Goal: Task Accomplishment & Management: Use online tool/utility

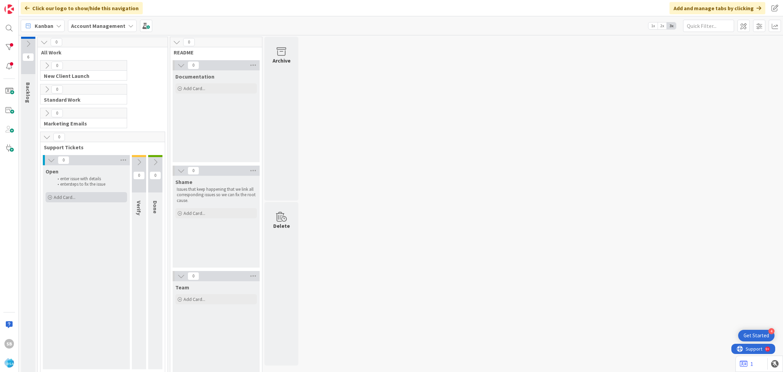
click at [58, 201] on div "Add Card..." at bounding box center [87, 197] width 82 height 10
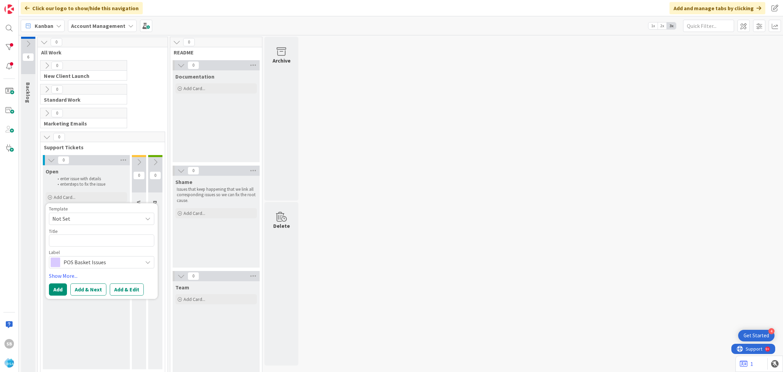
click at [76, 218] on span "Not Set" at bounding box center [94, 218] width 85 height 9
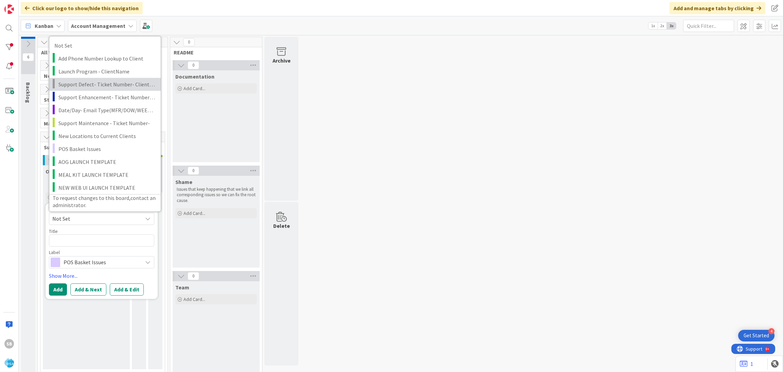
click at [94, 86] on span "Support Defect- Ticket Number- Client Name- Product Name" at bounding box center [106, 84] width 97 height 9
type textarea "x"
type textarea "Support Defect- Ticket Number- Client Name- Product Name"
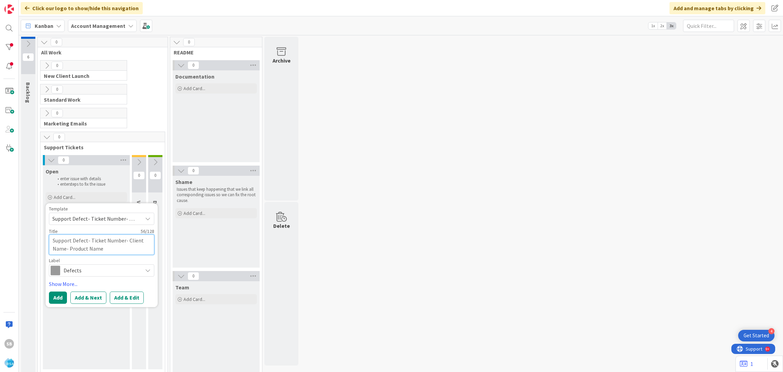
drag, startPoint x: 91, startPoint y: 238, endPoint x: 143, endPoint y: 261, distance: 57.2
click at [143, 261] on div "Template Support Defect- Ticket Number- Client Name- Product Name Not Set Add P…" at bounding box center [101, 241] width 105 height 70
type textarea "x"
type textarea "Support Defect- T"
type textarea "x"
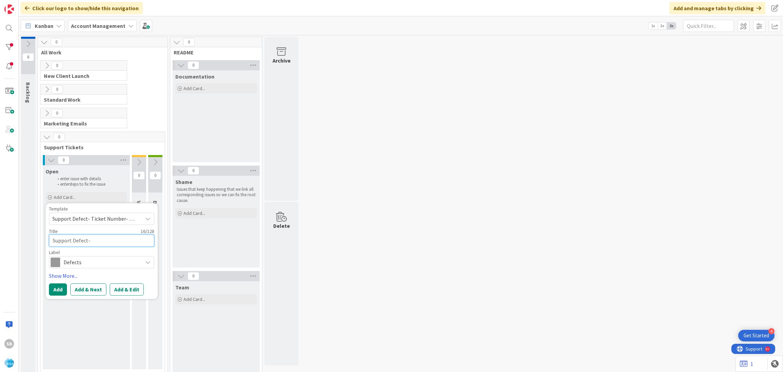
type textarea "Support Defect-"
paste textarea "301084"
type textarea "x"
type textarea "Support Defect- 301084"
type textarea "x"
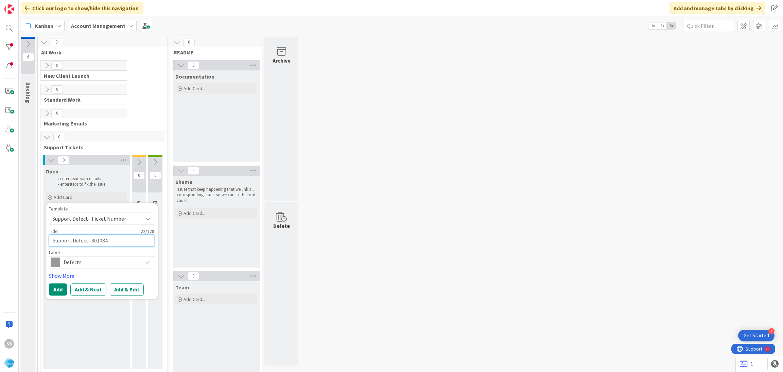
type textarea "Support Defect- 301084-"
type textarea "x"
type textarea "Support Defect- 301084-"
type textarea "x"
type textarea "Support Defect- 301084-"
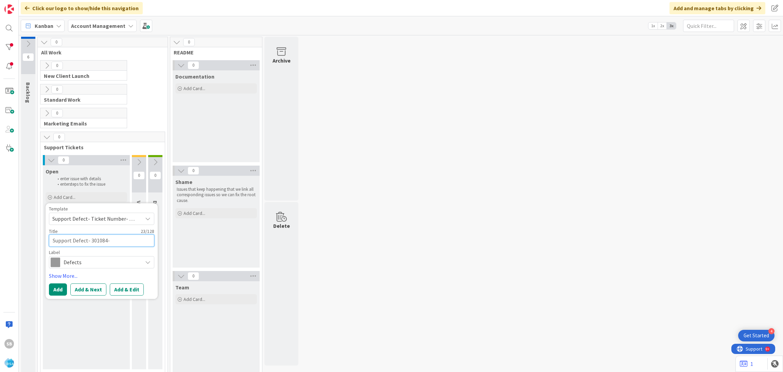
type textarea "x"
type textarea "Support Defect- 301084"
type textarea "x"
type textarea "Support Defect- 301084"
type textarea "x"
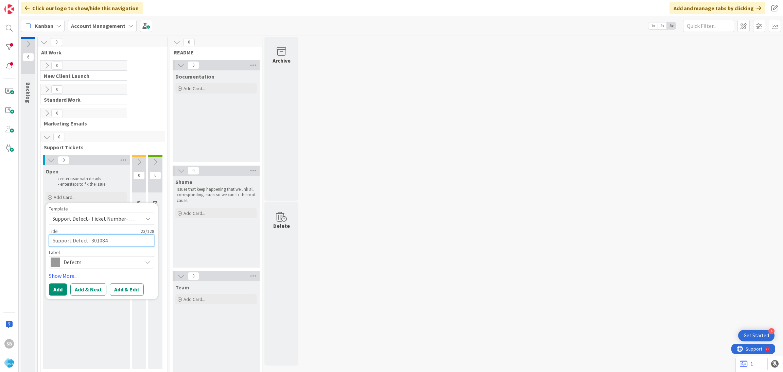
type textarea "Support Defect- 301084 0"
type textarea "x"
type textarea "Support Defect- 301084 0"
type textarea "x"
type textarea "Support Defect- 301084 0"
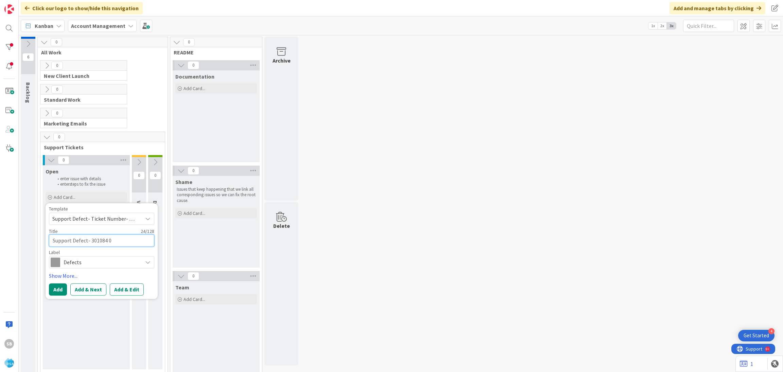
type textarea "x"
type textarea "Support Defect- 301084"
type textarea "x"
type textarea "Support Defect- 301084 -"
type textarea "x"
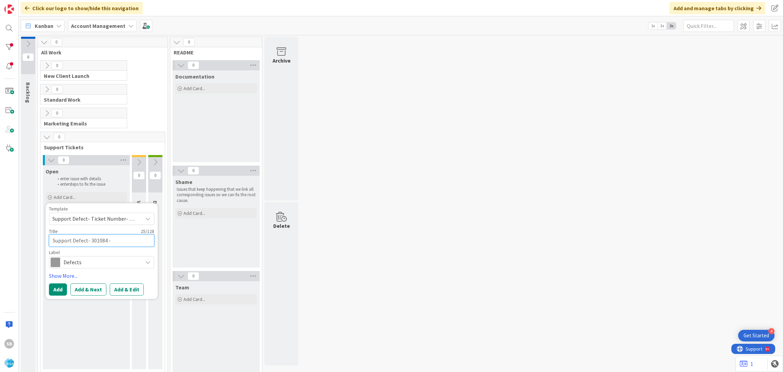
type textarea "Support Defect- 301084 -"
paste textarea "Dicks Fresh Market"
type textarea "x"
type textarea "Support Defect- 301084 - Dicks Fresh Market"
type textarea "x"
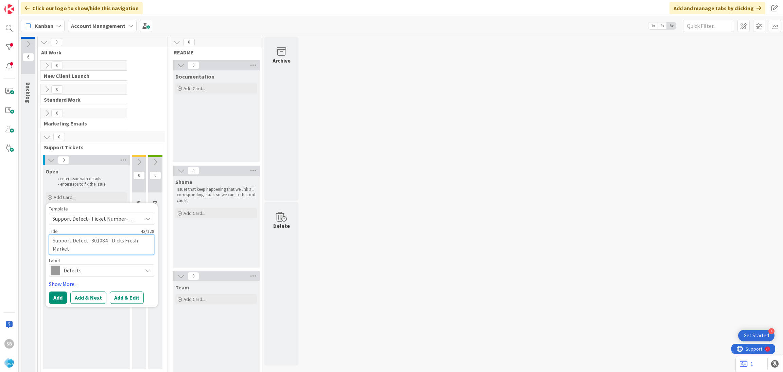
type textarea "Support Defect- 301084 - Dicks Fresh Market"
type textarea "x"
type textarea "Support Defect- 301084 - Dicks Fresh Market -"
type textarea "x"
type textarea "Support Defect- 301084 - Dicks Fresh Market -"
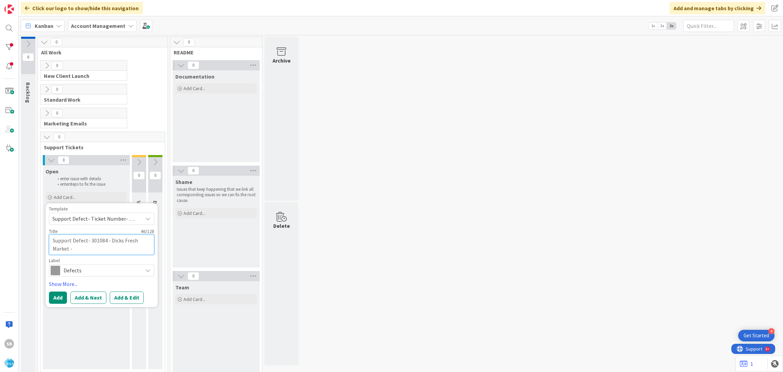
paste textarea "Drive Links to Coupon Creation Folder and Files"
type textarea "x"
type textarea "Support Defect- 301084 - Dicks Fresh Market - Drive Links to Coupon Creation Fo…"
type textarea "x"
type textarea "Support Defect- 301084 - Dicks Fresh Market - Drive Links to Coupon Creation Fo…"
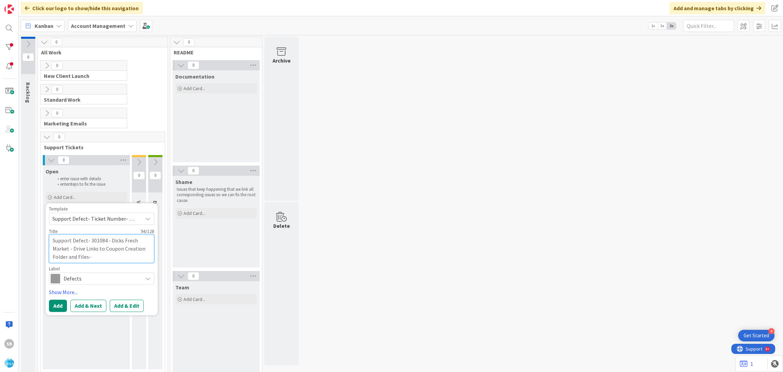
type textarea "x"
type textarea "Support Defect- 301084 - Dicks Fresh Market - Drive Links to Coupon Creation Fo…"
type textarea "x"
type textarea "Support Defect- 301084 - Dicks Fresh Market - Drive Links to Coupon Creation Fo…"
type textarea "x"
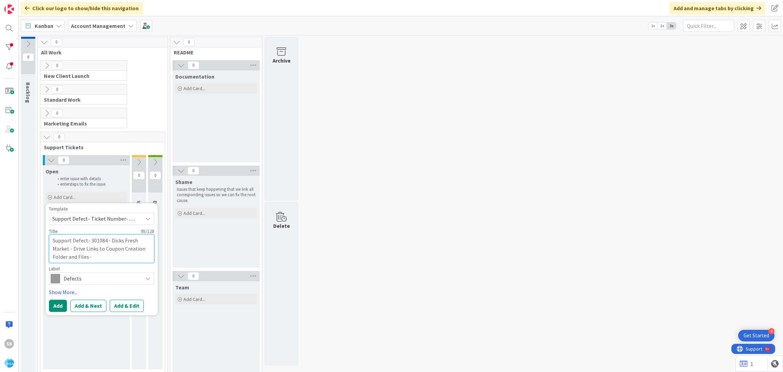
type textarea "Support Defect- 301084 - Dicks Fresh Market - Drive Links to Coupon Creation Fo…"
type textarea "x"
type textarea "Support Defect- 301084 - Dicks Fresh Market - Drive Links to Coupon Creation Fo…"
type textarea "x"
type textarea "Support Defect- 301084 - Dicks Fresh Market - Drive Links to Coupon Creation Fo…"
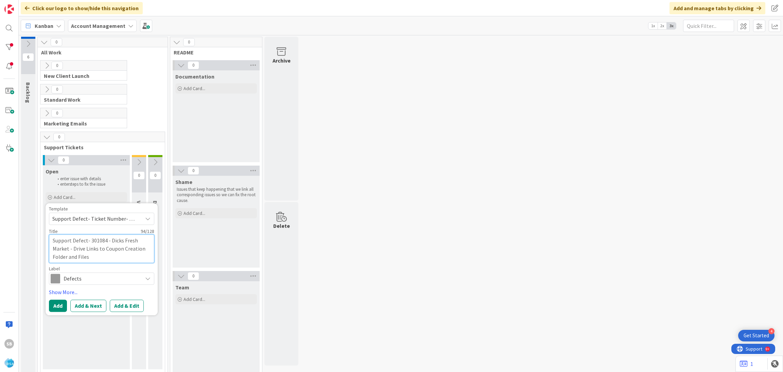
type textarea "x"
type textarea "Support Defect- 301084 - Dicks Fresh Market - Drive Links to Coupon Creation Fo…"
type textarea "x"
type textarea "Support Defect- 301084 - Dicks Fresh Market - Drive Links to Coupon Creation Fo…"
type textarea "x"
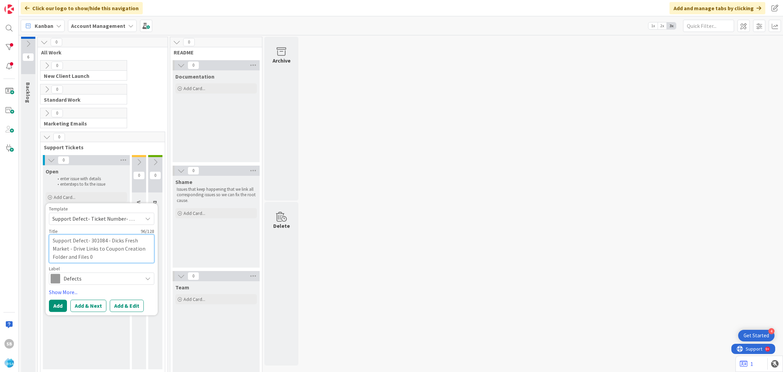
type textarea "Support Defect- 301084 - Dicks Fresh Market - Drive Links to Coupon Creation Fo…"
type textarea "x"
type textarea "Support Defect- 301084 - Dicks Fresh Market - Drive Links to Coupon Creation Fo…"
type textarea "x"
type textarea "Support Defect- 301084 - Dicks Fresh Market - Drive Links to Coupon Creation Fo…"
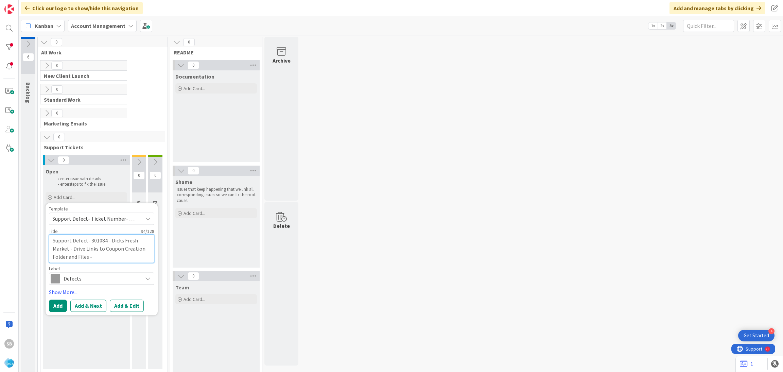
type textarea "x"
type textarea "Support Defect- 301084 - Dicks Fresh Market - Drive Links to Coupon Creation Fo…"
type textarea "x"
type textarea "Support Defect- 301084 - Dicks Fresh Market - Drive Links to Coupon Creation Fo…"
type textarea "x"
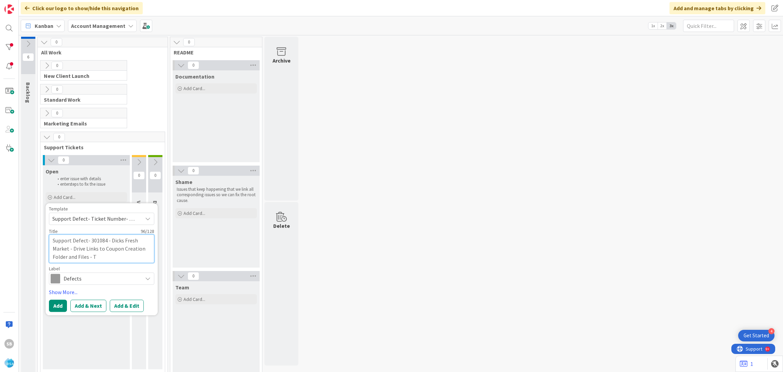
type textarea "Support Defect- 301084 - Dicks Fresh Market - Drive Links to Coupon Creation Fo…"
type textarea "x"
type textarea "Support Defect- 301084 - Dicks Fresh Market - Drive Links to Coupon Creation Fo…"
type textarea "x"
type textarea "Support Defect- 301084 - Dicks Fresh Market - Drive Links to Coupon Creation Fo…"
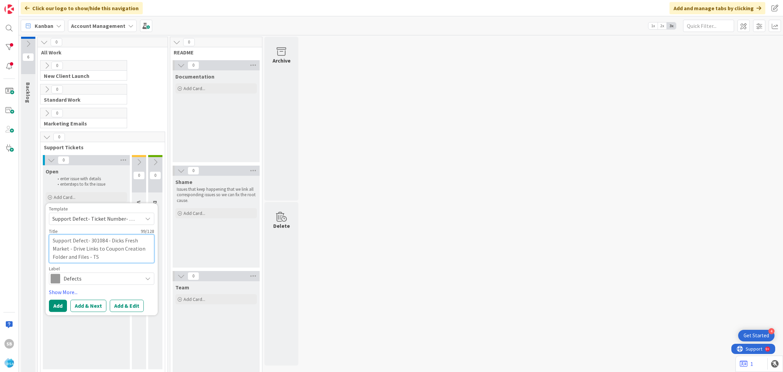
type textarea "x"
type textarea "Support Defect- 301084 - Dicks Fresh Market - Drive Links to Coupon Creation Fo…"
type textarea "x"
type textarea "Support Defect- 301084 - Dicks Fresh Market - Drive Links to Coupon Creation Fo…"
type textarea "x"
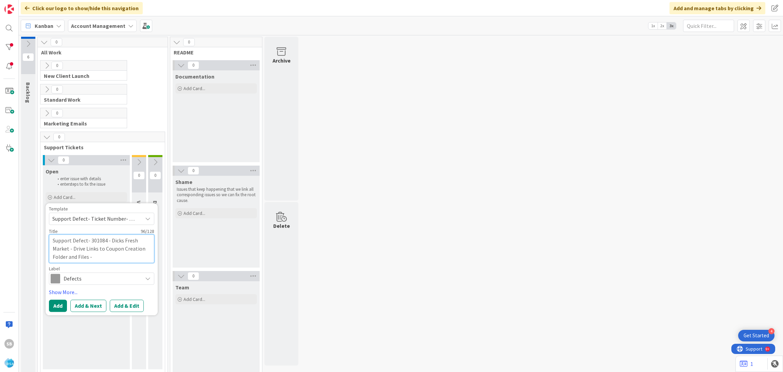
type textarea "Support Defect- 301084 - Dicks Fresh Market - Drive Links to Coupon Creation Fo…"
type textarea "x"
type textarea "Support Defect- 301084 - Dicks Fresh Market - Drive Links to Coupon Creation Fo…"
type textarea "x"
type textarea "Support Defect- 301084 - Dicks Fresh Market - Drive Links to Coupon Creation Fo…"
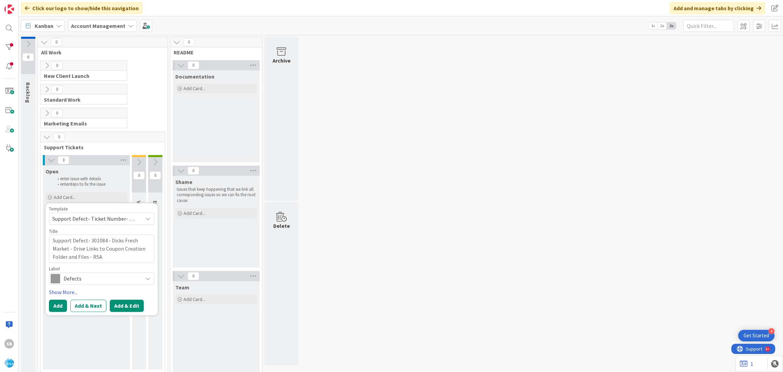
click at [129, 303] on button "Add & Edit" at bounding box center [127, 305] width 34 height 12
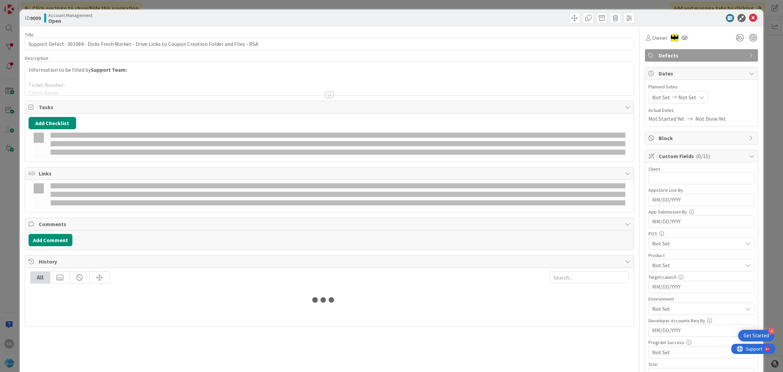
click at [164, 85] on div at bounding box center [329, 86] width 609 height 17
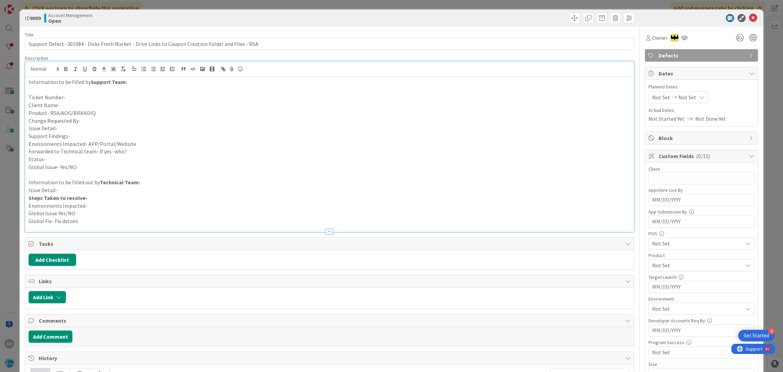
click at [88, 100] on p "Ticket Number-" at bounding box center [330, 97] width 602 height 8
click at [72, 44] on input "Support Defect- 301084 - Dicks Fresh Market - Drive Links to Coupon Creation Fo…" at bounding box center [330, 44] width 610 height 12
click at [72, 98] on p "Ticket Number-" at bounding box center [330, 97] width 602 height 8
click at [72, 105] on p "Client Name-" at bounding box center [330, 105] width 602 height 8
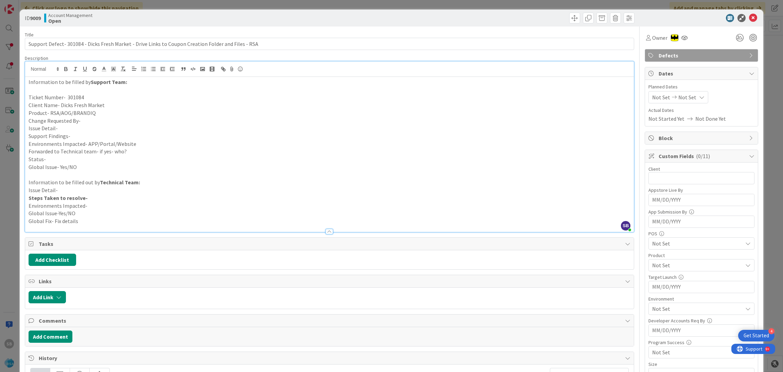
click at [96, 116] on p "Product- RSA/AOG/BRANDIQ" at bounding box center [330, 113] width 602 height 8
click at [93, 123] on p "Change Requested By-" at bounding box center [330, 121] width 602 height 8
click at [117, 122] on p "Change Requested By-" at bounding box center [330, 121] width 602 height 8
click at [68, 127] on p "Issue Detail-" at bounding box center [330, 128] width 602 height 8
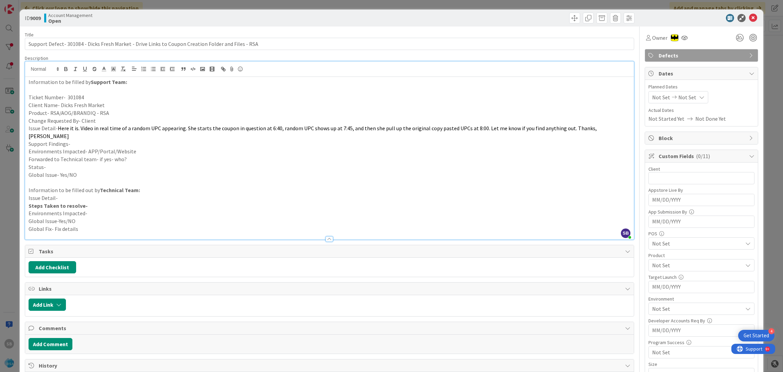
click at [69, 140] on p "Support Findings-" at bounding box center [330, 144] width 602 height 8
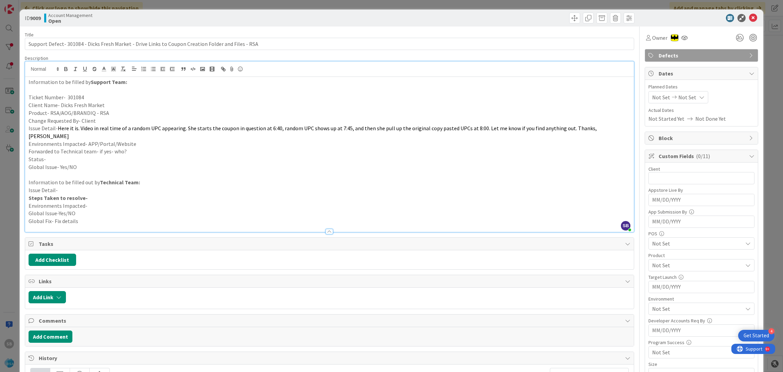
click at [141, 140] on p "Environments Impacted- APP/Portal/Website" at bounding box center [330, 144] width 602 height 8
click at [131, 147] on p "Forwarded to Technical team- if yes- who?" at bounding box center [330, 151] width 602 height 8
click at [119, 155] on p "Status-" at bounding box center [330, 159] width 602 height 8
click at [656, 96] on span "Not Set" at bounding box center [661, 97] width 18 height 8
click at [671, 180] on td "18" at bounding box center [676, 182] width 13 height 13
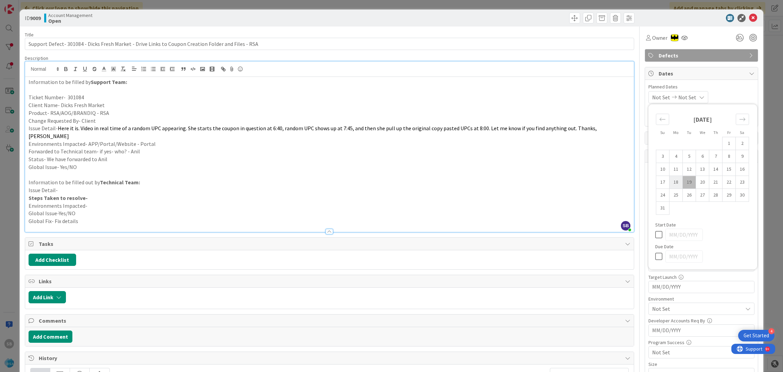
type input "[DATE]"
click at [723, 198] on td "29" at bounding box center [729, 195] width 13 height 13
type input "[DATE]"
click at [724, 88] on span "Planned Dates" at bounding box center [701, 86] width 106 height 7
click at [666, 172] on input "text" at bounding box center [701, 178] width 106 height 12
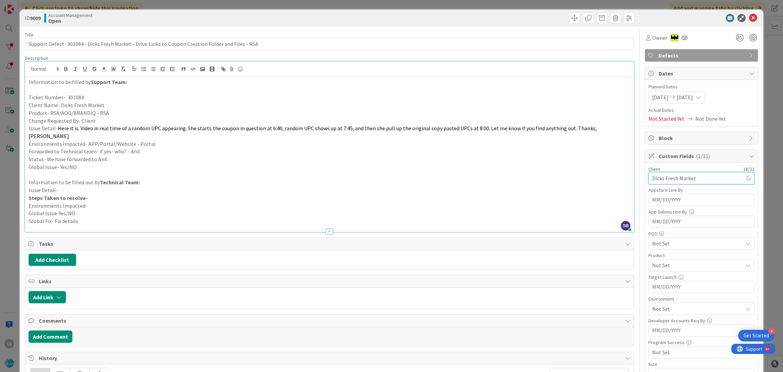
type input "Dicks Fresh Market"
click at [656, 265] on span "Not Set" at bounding box center [697, 265] width 90 height 8
click at [662, 284] on link "RSA" at bounding box center [700, 281] width 108 height 12
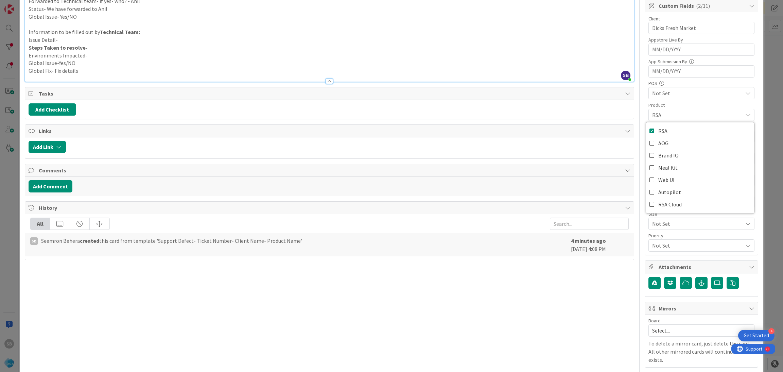
click at [657, 113] on span "RSA" at bounding box center [697, 115] width 90 height 8
click at [670, 155] on span "Not Set" at bounding box center [697, 158] width 90 height 8
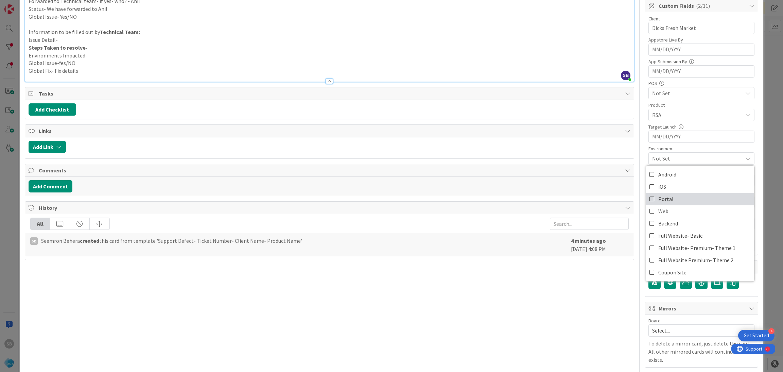
click at [667, 204] on link "Portal" at bounding box center [700, 199] width 108 height 12
click at [669, 161] on span "Portal" at bounding box center [697, 158] width 90 height 8
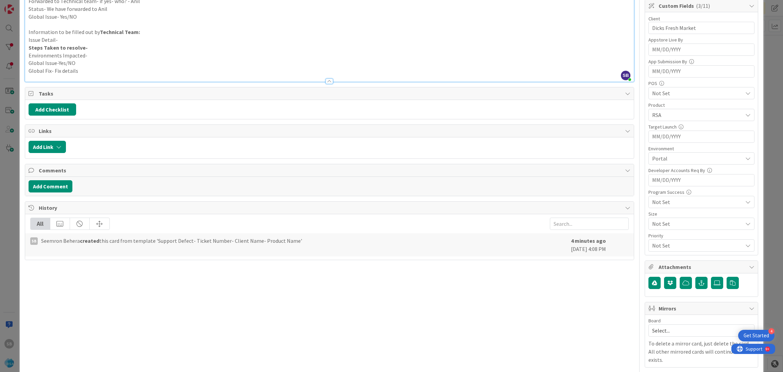
scroll to position [269, 0]
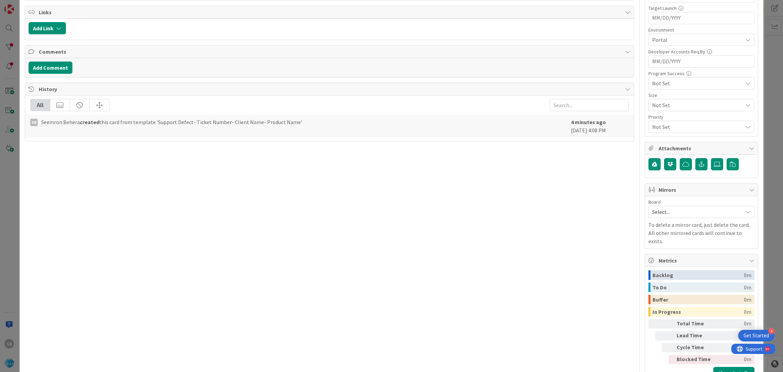
click at [648, 208] on div "Select..." at bounding box center [701, 212] width 106 height 12
click at [651, 253] on link "Software Development" at bounding box center [701, 256] width 105 height 12
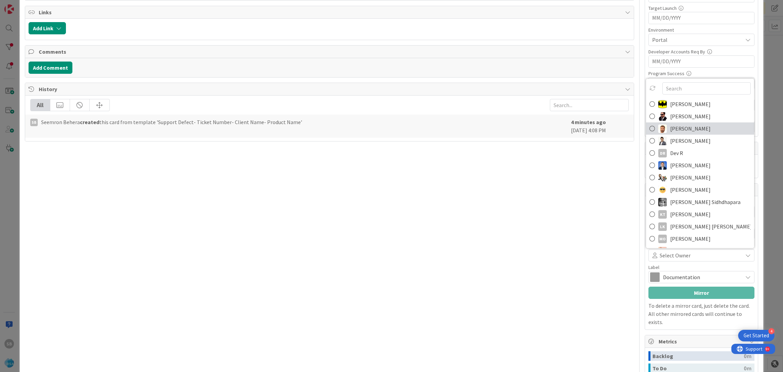
click at [662, 128] on link "[PERSON_NAME]" at bounding box center [700, 128] width 108 height 12
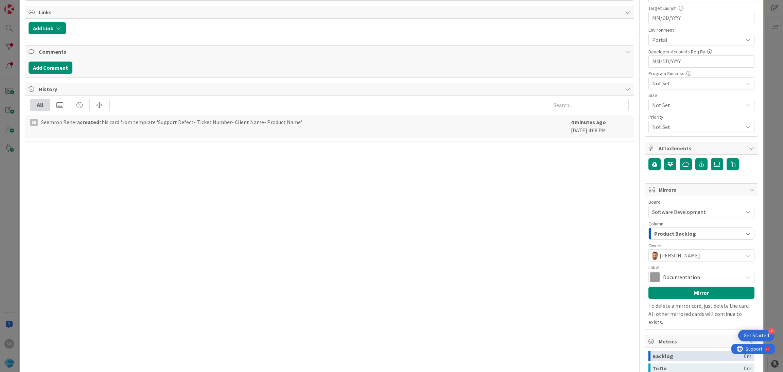
click at [663, 277] on span "Documentation" at bounding box center [701, 277] width 76 height 10
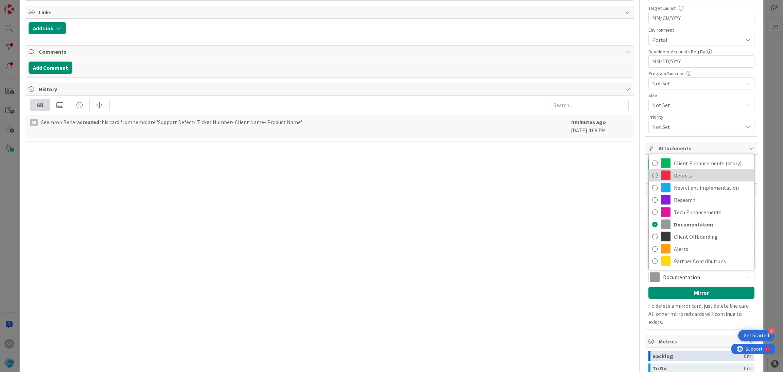
click at [674, 174] on span "Defects" at bounding box center [712, 175] width 77 height 10
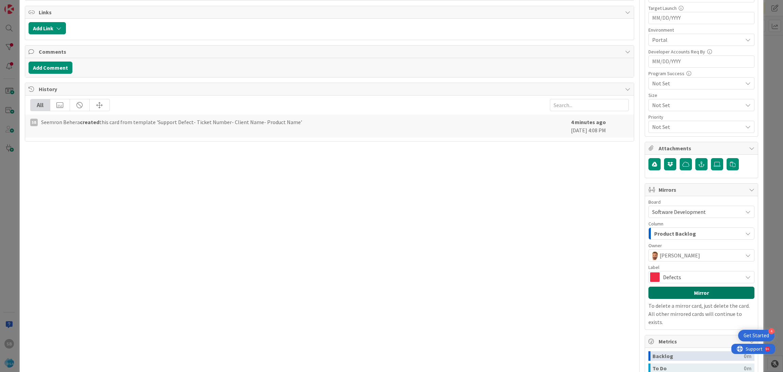
click at [686, 292] on button "Mirror" at bounding box center [701, 293] width 106 height 12
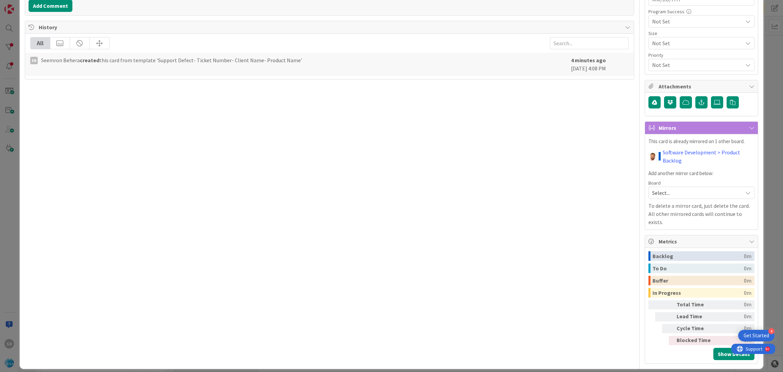
scroll to position [0, 0]
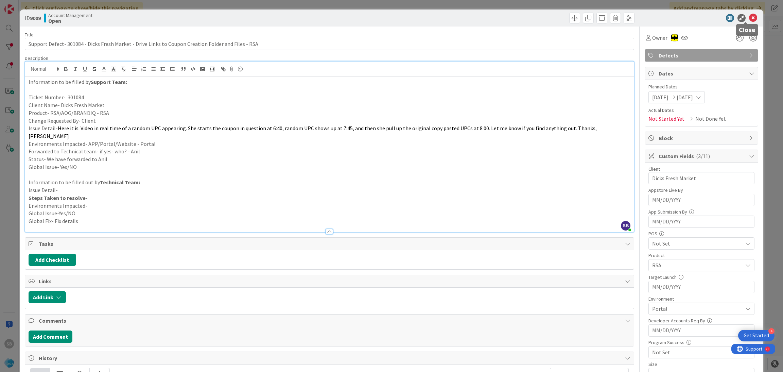
click at [749, 19] on icon at bounding box center [753, 18] width 8 height 8
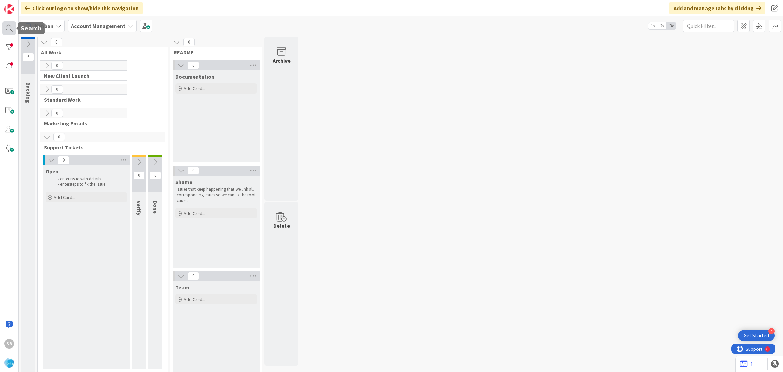
click at [11, 31] on div at bounding box center [9, 28] width 14 height 14
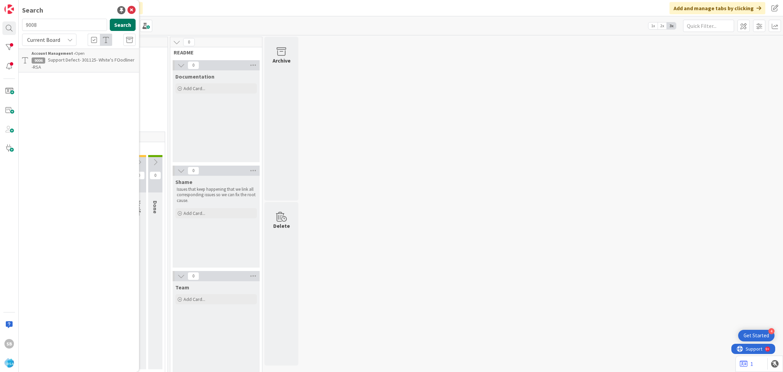
type input "9008"
click at [119, 24] on button "Search" at bounding box center [123, 25] width 26 height 12
click at [102, 59] on div "Search 9008 Search Current Board Searching..." at bounding box center [79, 186] width 120 height 372
click at [81, 55] on div "Account Management › Open" at bounding box center [84, 53] width 104 height 6
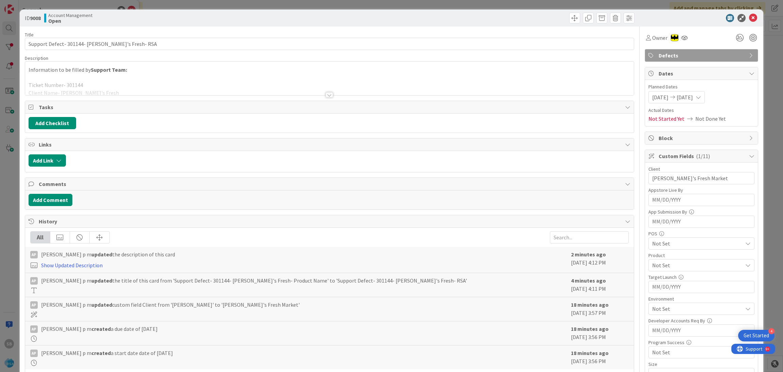
scroll to position [259, 0]
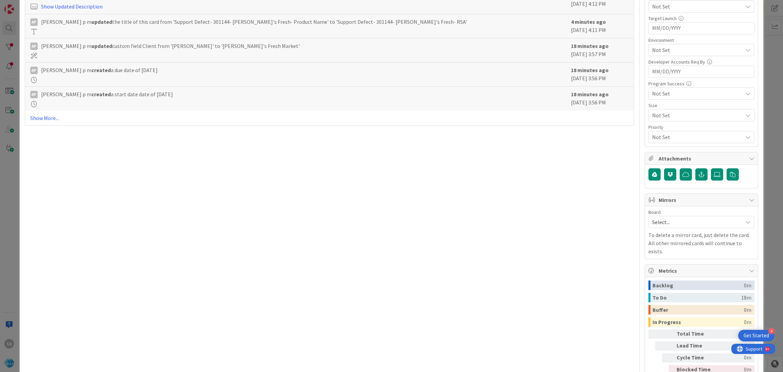
click at [652, 220] on span "Select..." at bounding box center [695, 222] width 87 height 10
click at [661, 271] on span "Software Development" at bounding box center [706, 266] width 90 height 10
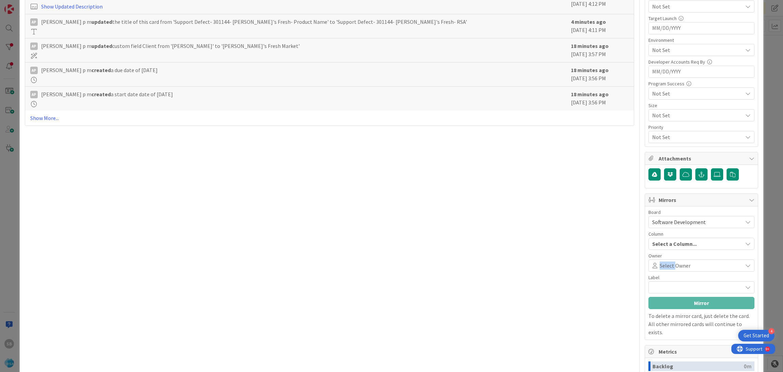
click at [659, 272] on div "Select Owner" at bounding box center [701, 265] width 106 height 12
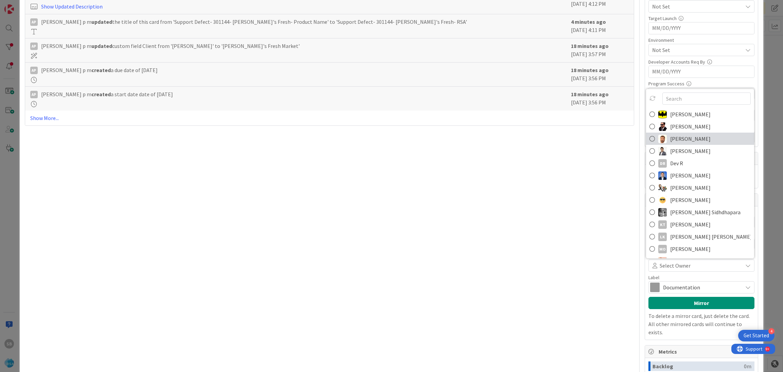
click at [685, 144] on span "[PERSON_NAME]" at bounding box center [690, 139] width 40 height 10
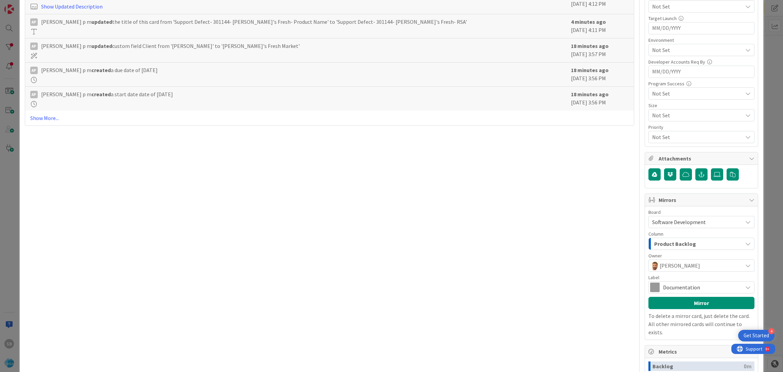
click at [672, 284] on span "Documentation" at bounding box center [701, 287] width 76 height 10
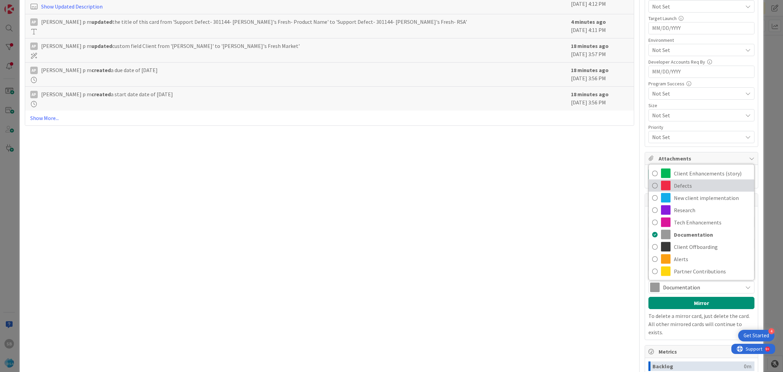
click at [684, 191] on span "Defects" at bounding box center [712, 185] width 77 height 10
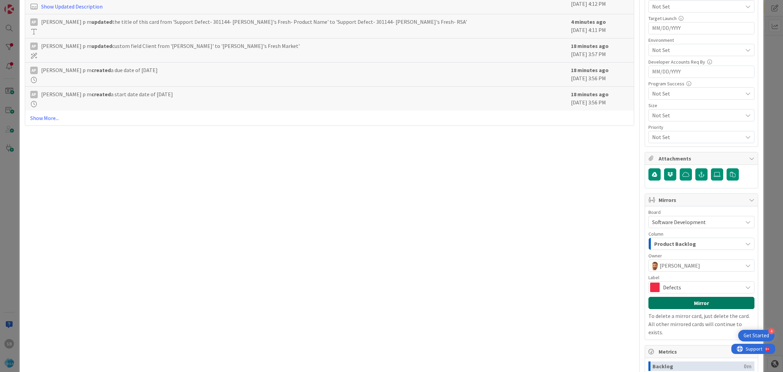
click at [684, 302] on button "Mirror" at bounding box center [701, 303] width 106 height 12
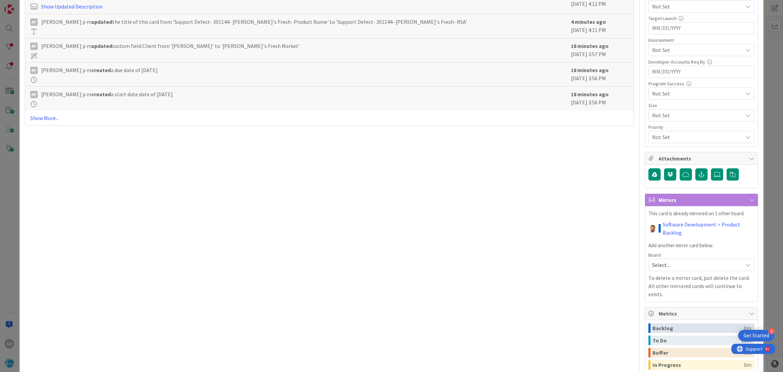
scroll to position [0, 0]
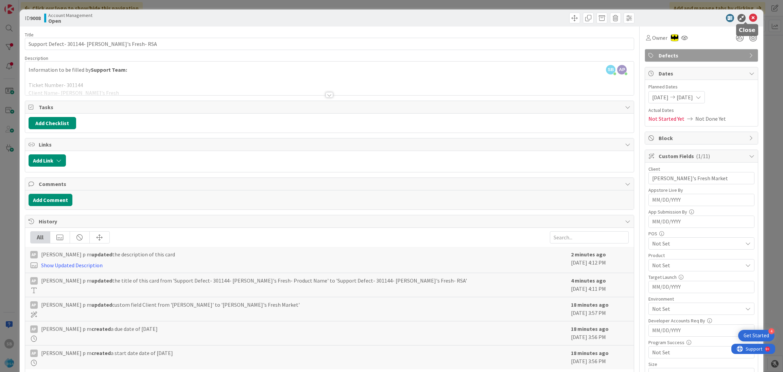
click at [749, 19] on icon at bounding box center [753, 18] width 8 height 8
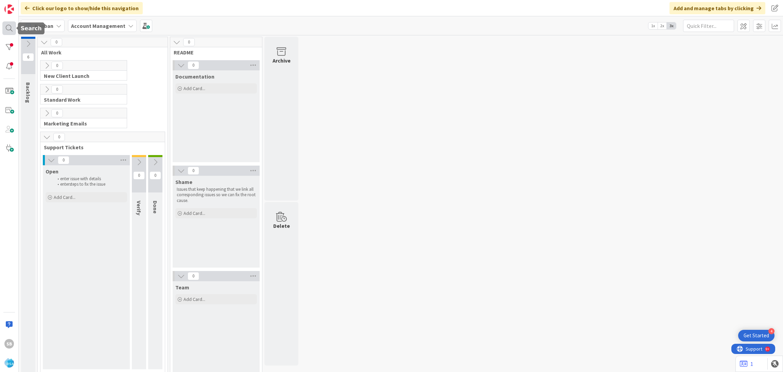
click at [6, 27] on div at bounding box center [9, 28] width 14 height 14
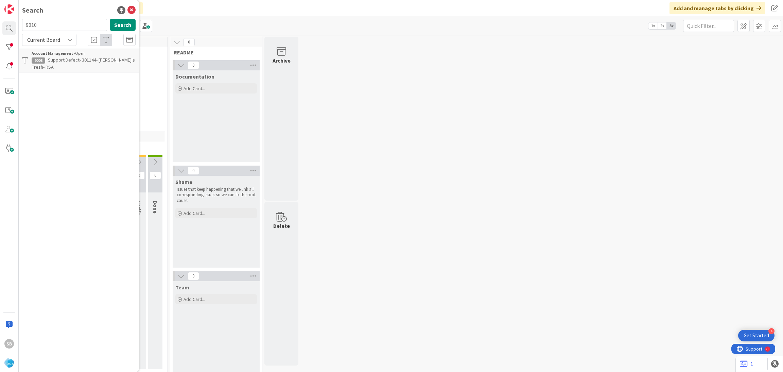
type input "9010"
click at [91, 51] on div "Account Management › Open" at bounding box center [84, 53] width 104 height 6
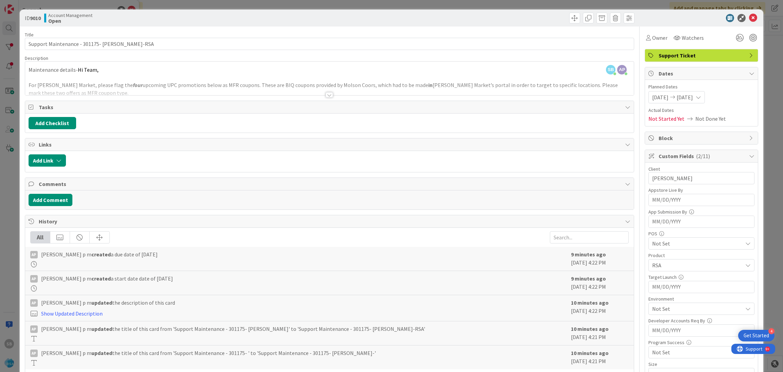
scroll to position [288, 0]
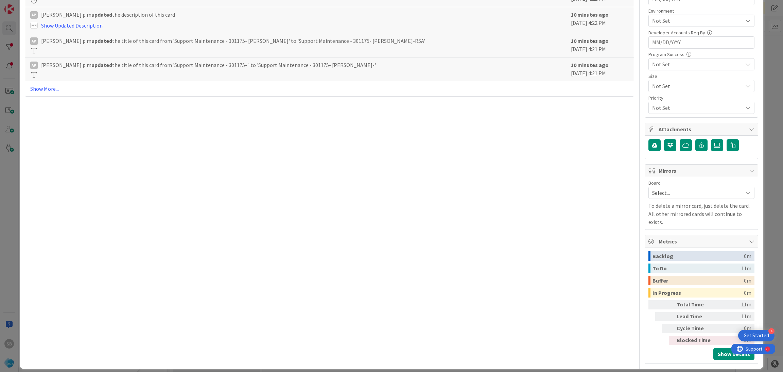
click at [664, 188] on div "Select..." at bounding box center [701, 193] width 106 height 12
click at [660, 201] on div "Select... Account Management Software Development" at bounding box center [701, 222] width 106 height 47
click at [665, 237] on span "Software Development" at bounding box center [706, 237] width 90 height 10
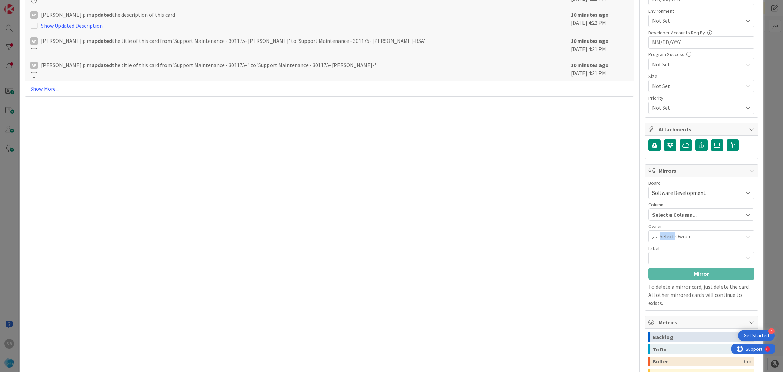
click at [665, 237] on span "Select Owner" at bounding box center [675, 236] width 31 height 8
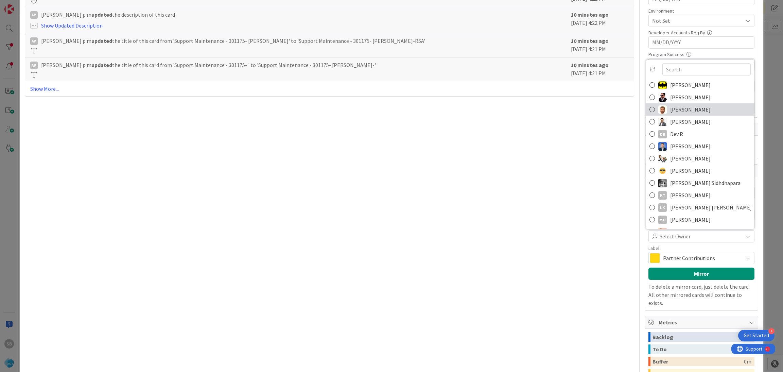
click at [670, 107] on span "[PERSON_NAME]" at bounding box center [690, 109] width 40 height 10
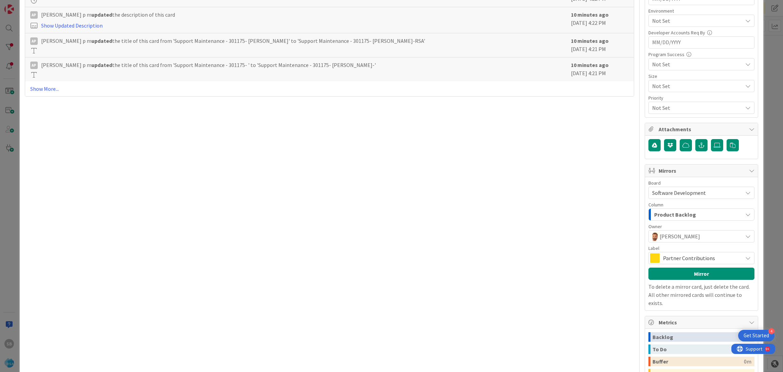
click at [666, 259] on span "Partner Contributions" at bounding box center [701, 258] width 76 height 10
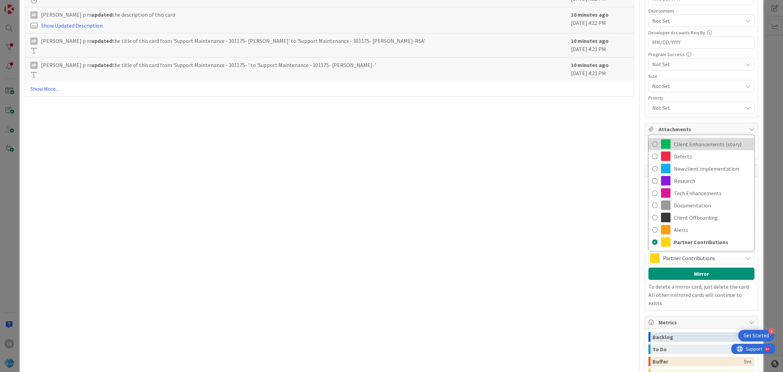
click at [687, 143] on span "Client Enhancements (story)" at bounding box center [712, 144] width 77 height 10
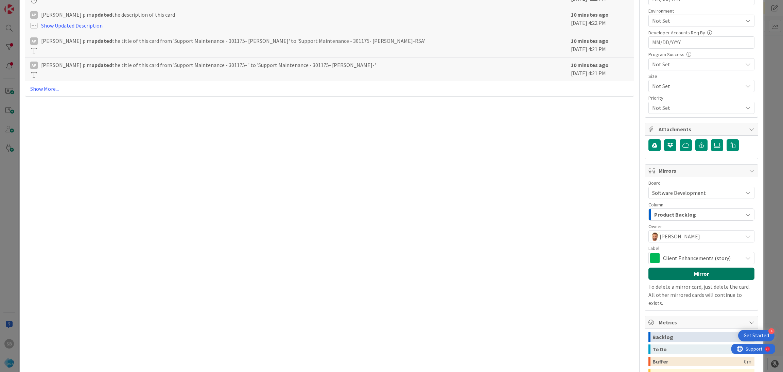
click at [688, 273] on button "Mirror" at bounding box center [701, 273] width 106 height 12
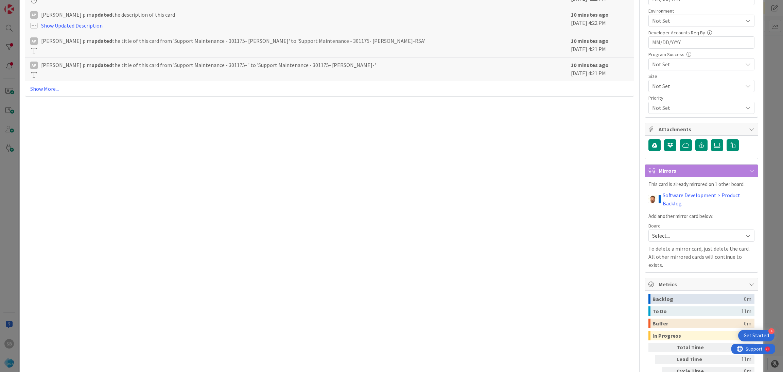
click at [213, 68] on span "[PERSON_NAME] p m updated the title of this card from 'Support Maintenance - 30…" at bounding box center [208, 65] width 335 height 8
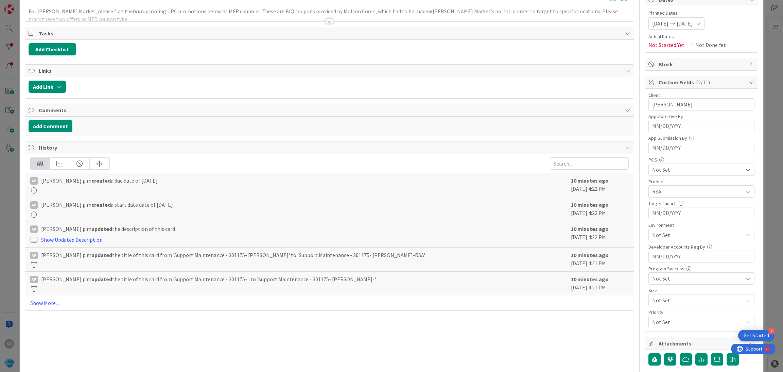
scroll to position [0, 0]
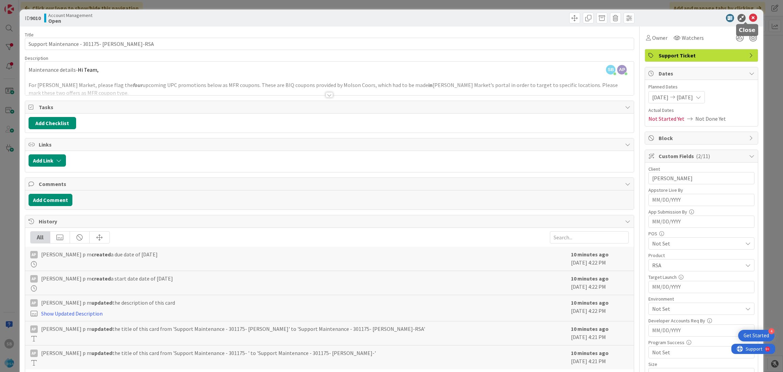
click at [749, 18] on icon at bounding box center [753, 18] width 8 height 8
